Goal: Transaction & Acquisition: Purchase product/service

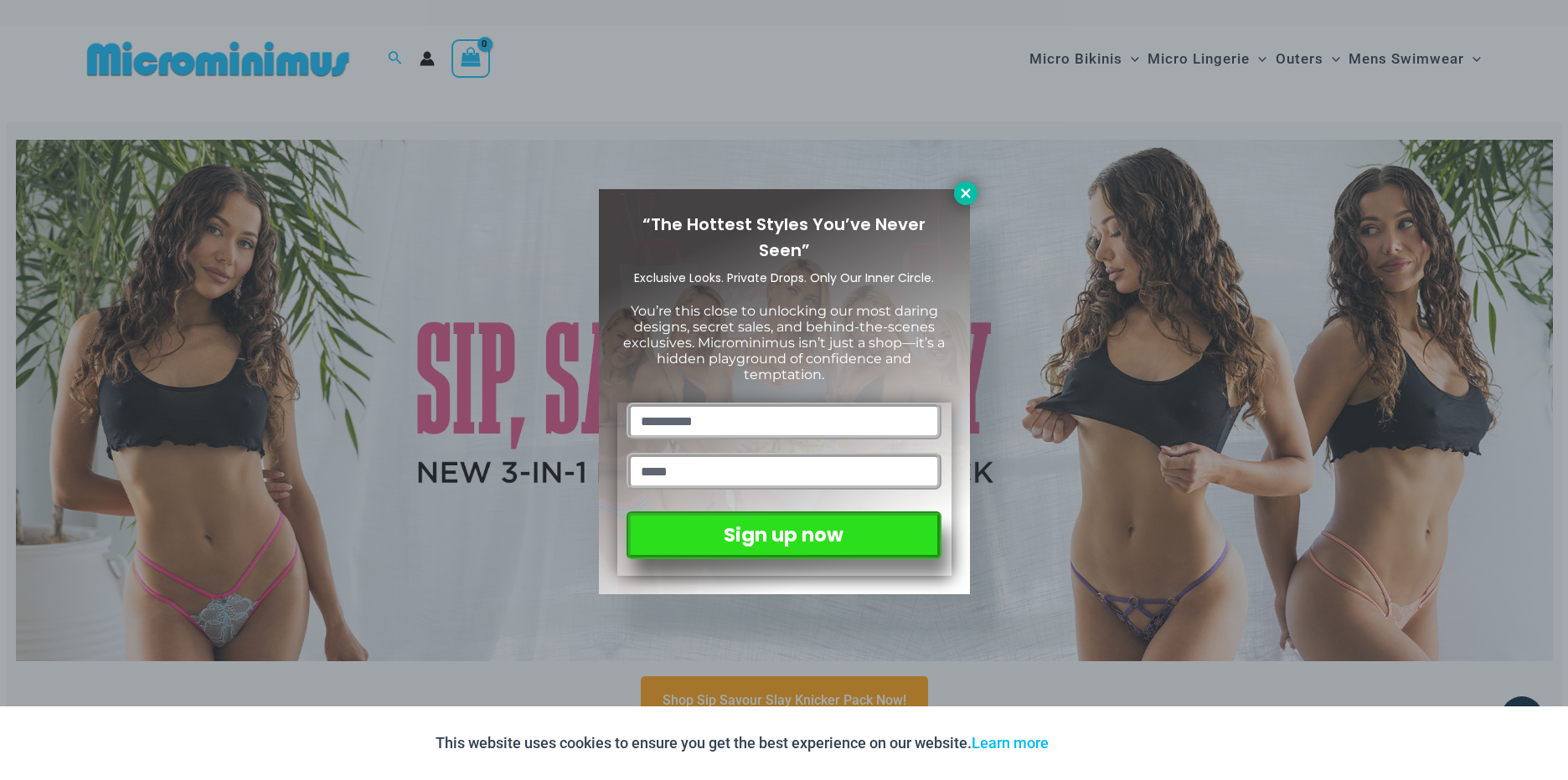
click at [960, 189] on icon at bounding box center [964, 192] width 9 height 9
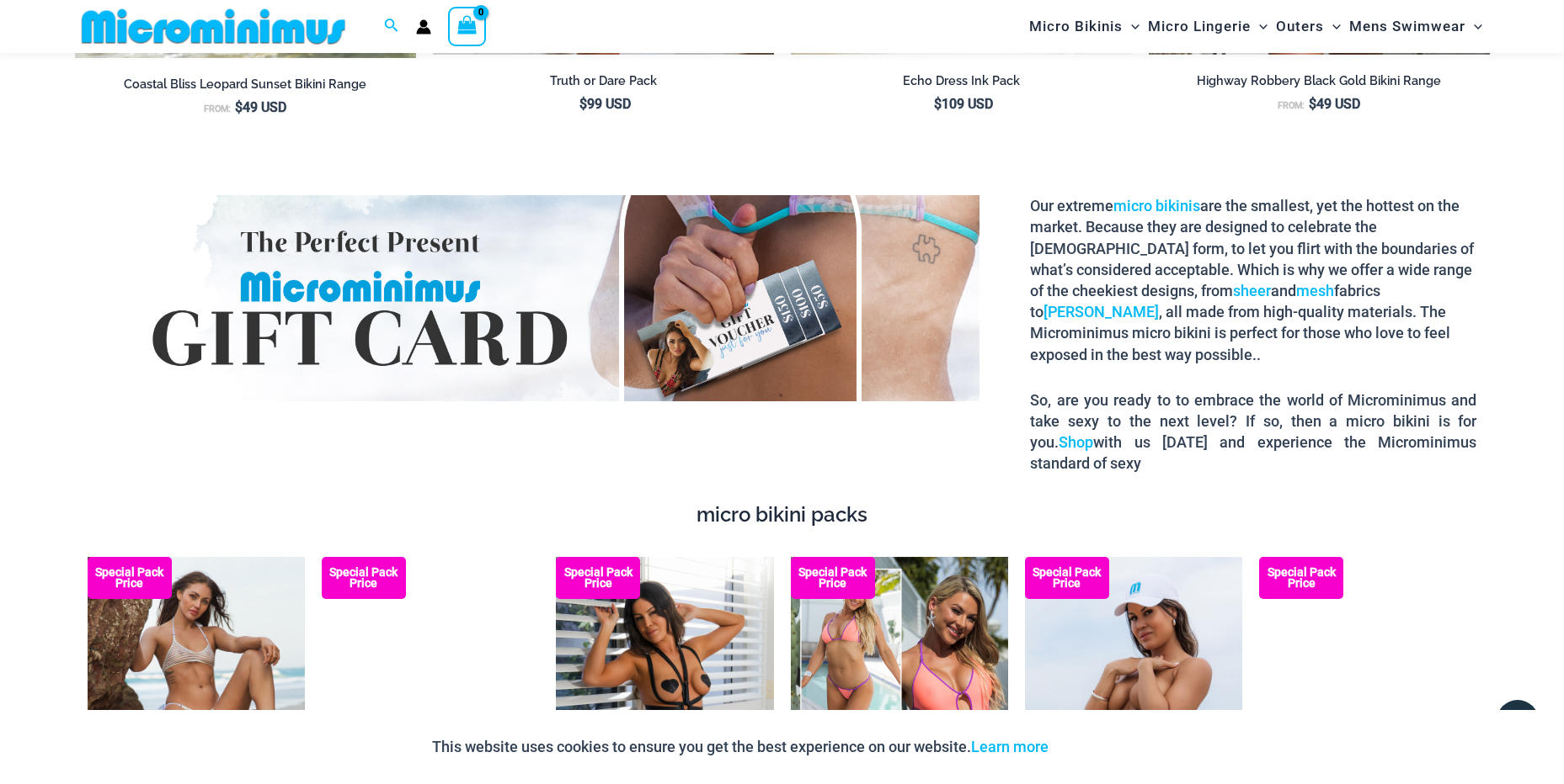
scroll to position [2427, 0]
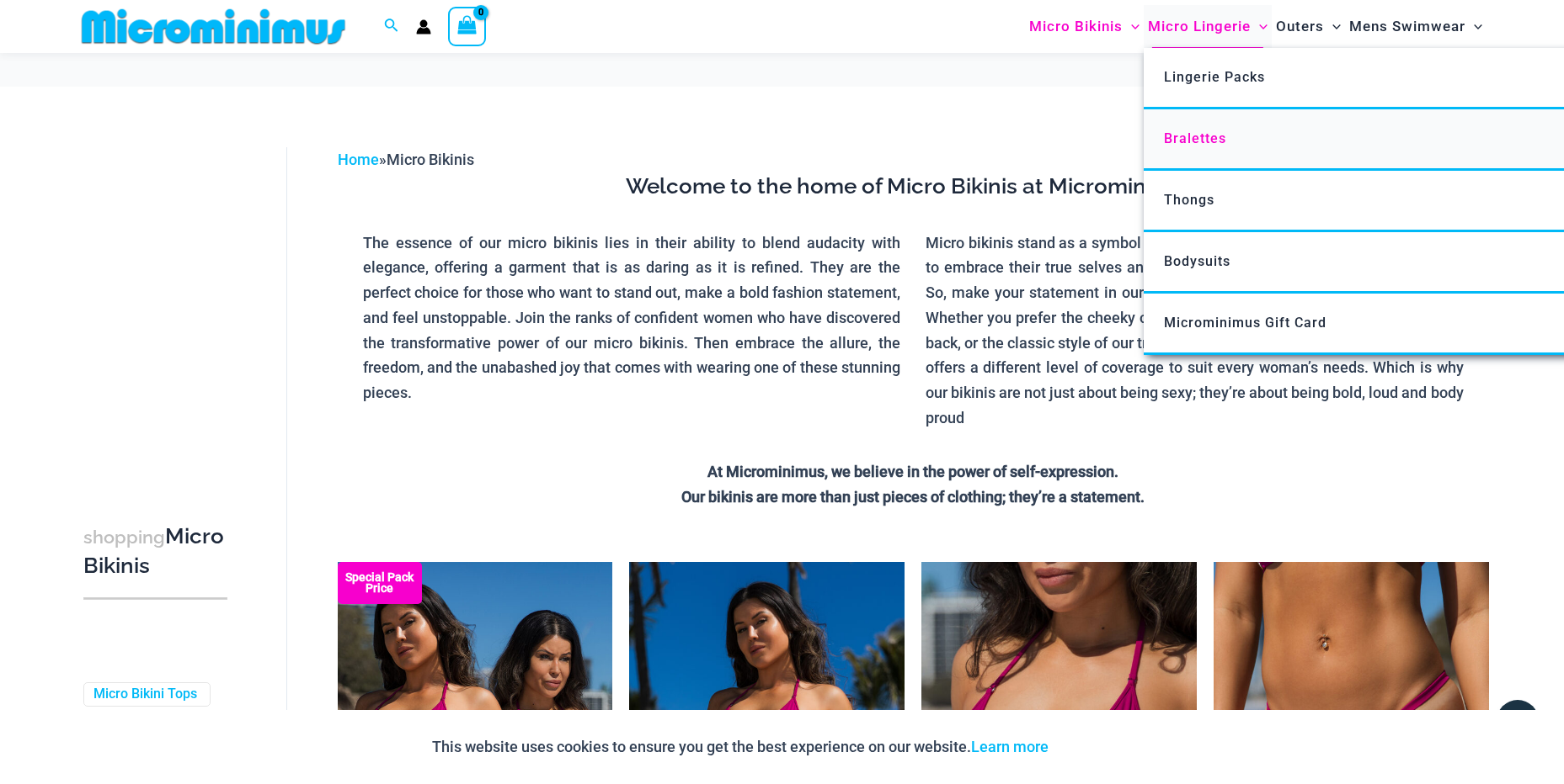
scroll to position [322, 0]
